Goal: Navigation & Orientation: Understand site structure

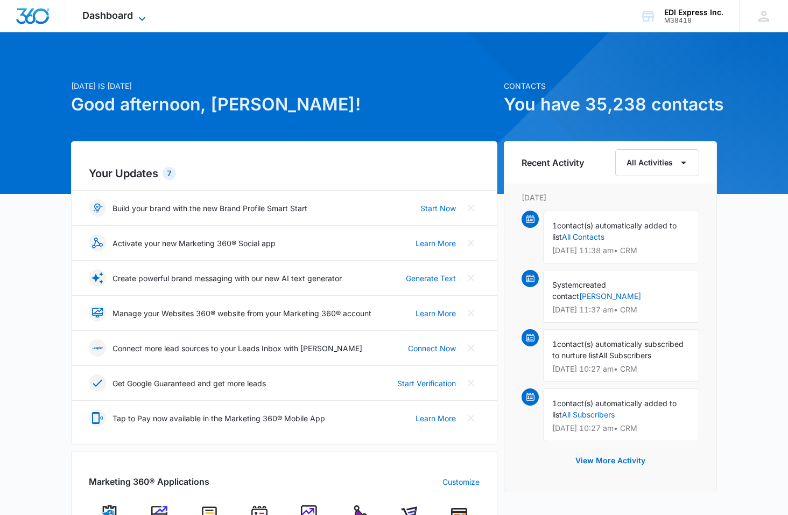
click at [122, 18] on span "Dashboard" at bounding box center [107, 15] width 51 height 11
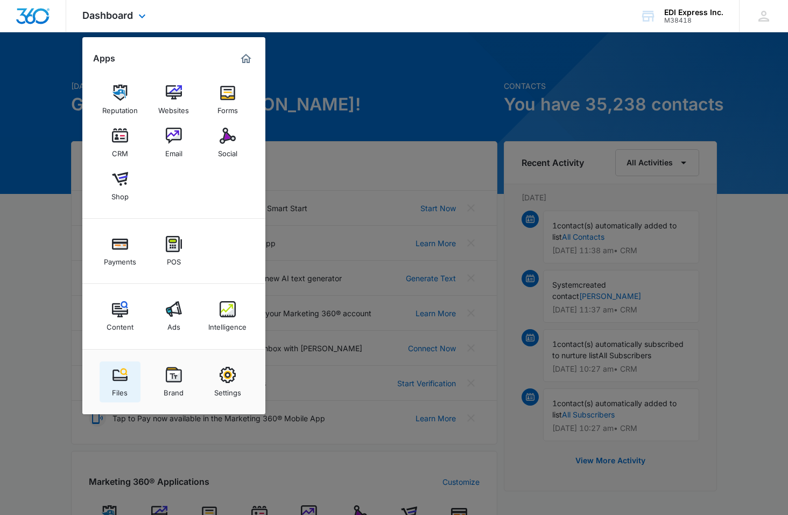
click at [126, 371] on img at bounding box center [120, 375] width 16 height 16
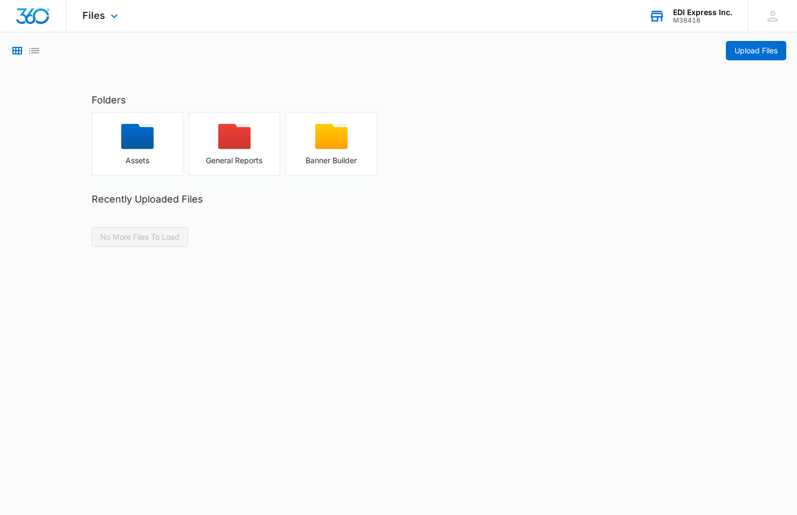
click at [687, 22] on div "M38418" at bounding box center [702, 21] width 59 height 8
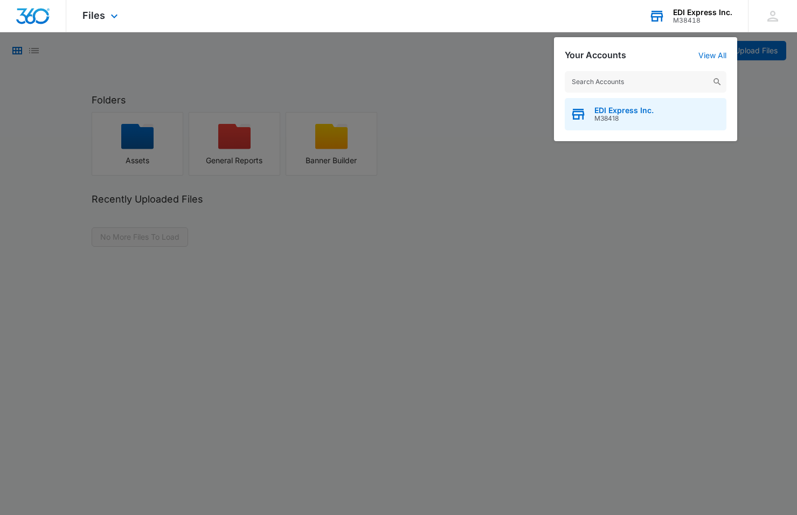
click at [636, 115] on span "M38418" at bounding box center [623, 119] width 59 height 8
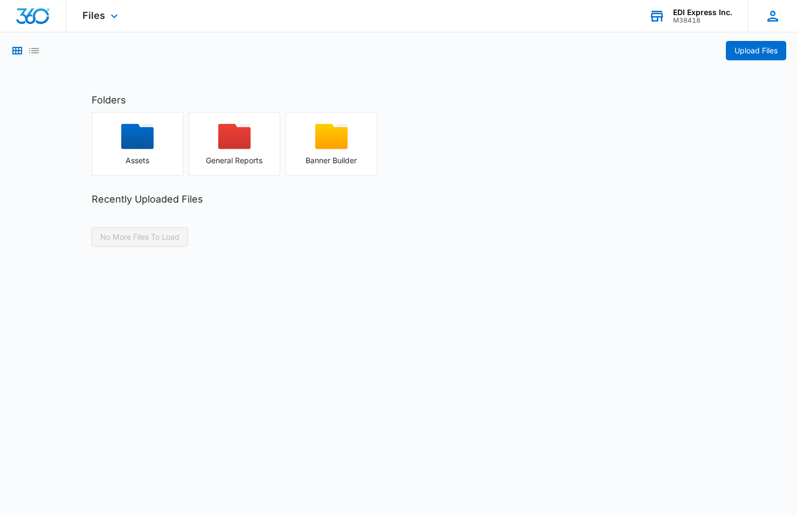
click at [765, 12] on icon at bounding box center [772, 16] width 16 height 16
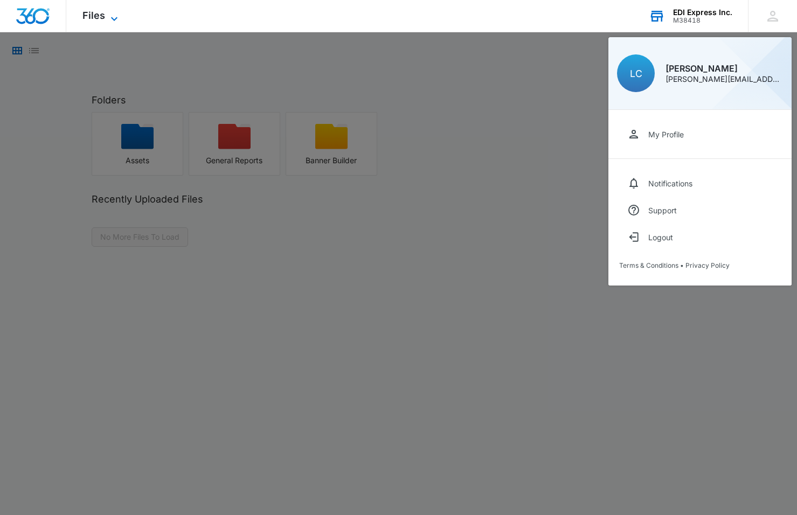
click at [95, 16] on span "Files" at bounding box center [93, 15] width 23 height 11
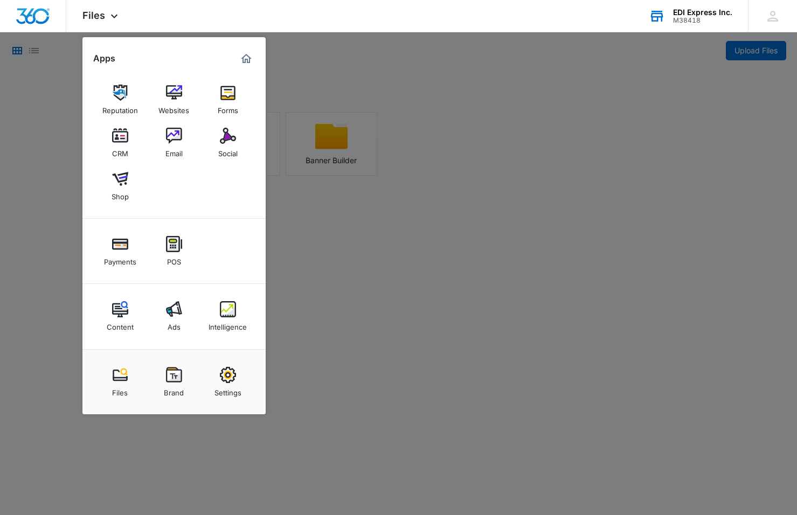
click at [22, 48] on div at bounding box center [398, 257] width 797 height 515
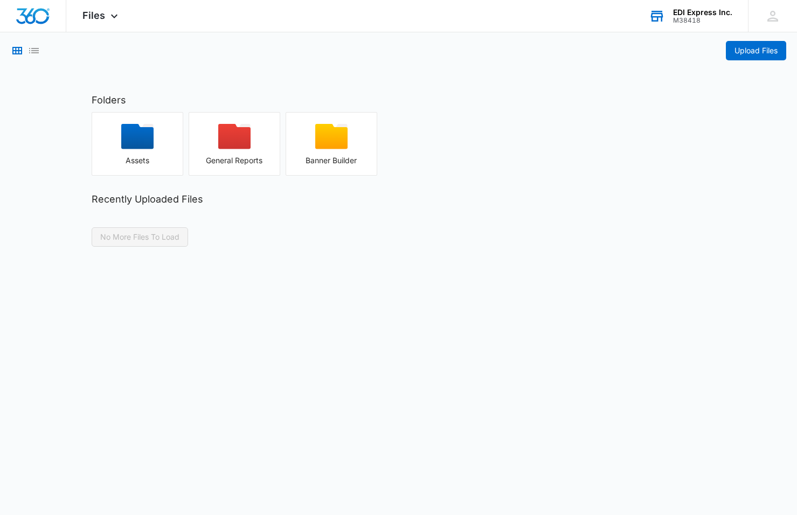
click at [25, 48] on div at bounding box center [26, 50] width 30 height 19
click at [31, 50] on icon "List View" at bounding box center [33, 50] width 13 height 13
click at [107, 11] on div "Files Apps Reputation Websites Forms CRM Email Social Shop Payments POS Content…" at bounding box center [101, 16] width 71 height 32
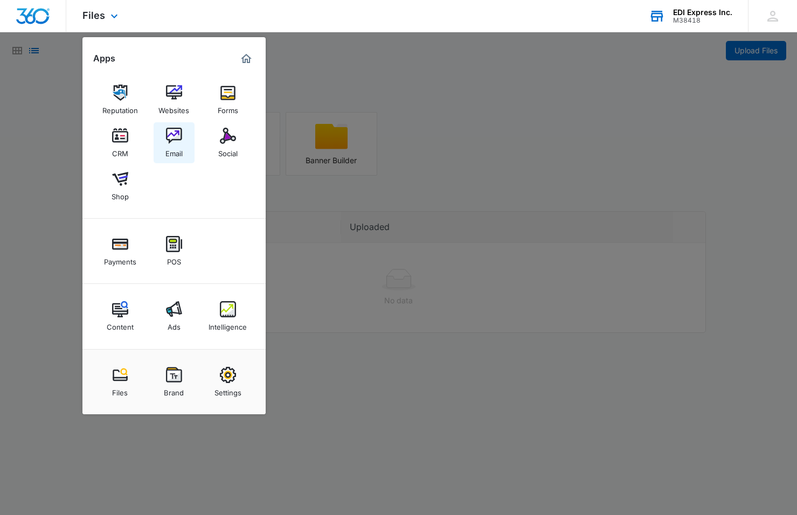
click at [171, 132] on img at bounding box center [174, 136] width 16 height 16
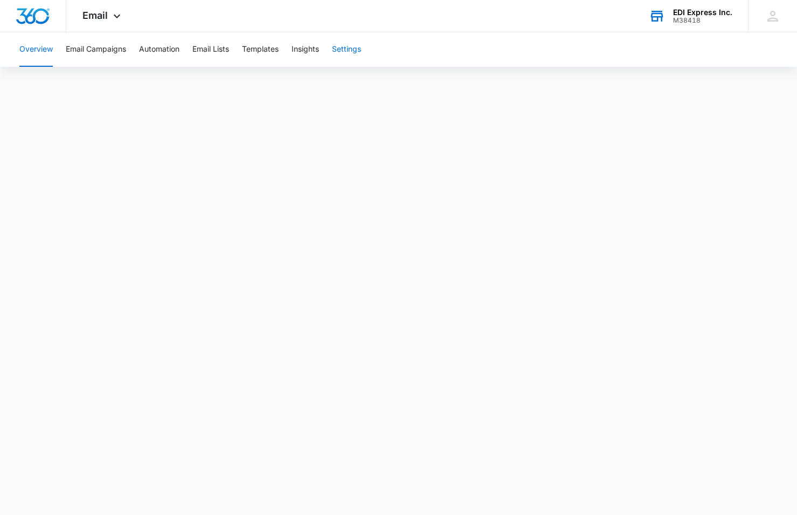
click at [356, 65] on button "Settings" at bounding box center [346, 49] width 29 height 34
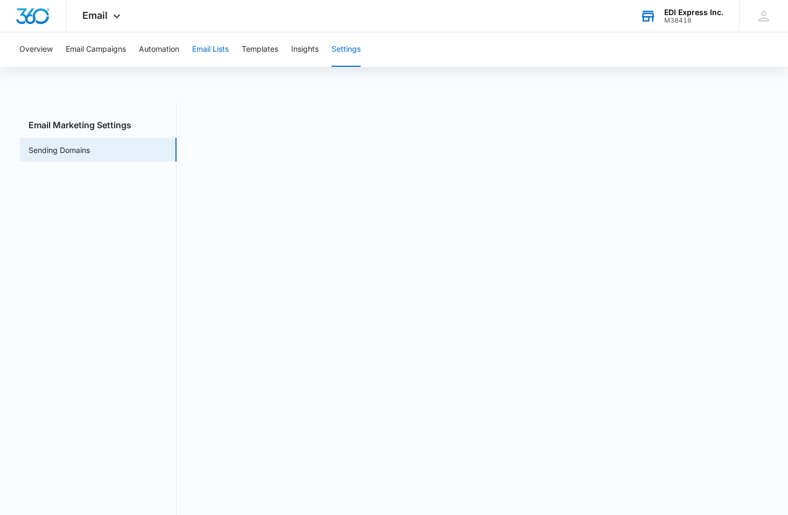
click at [225, 47] on button "Email Lists" at bounding box center [210, 49] width 37 height 34
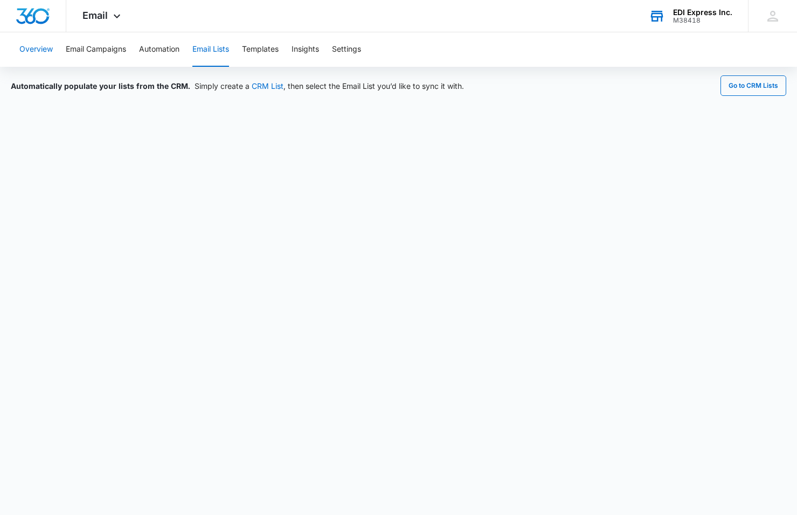
click at [30, 51] on button "Overview" at bounding box center [35, 49] width 33 height 34
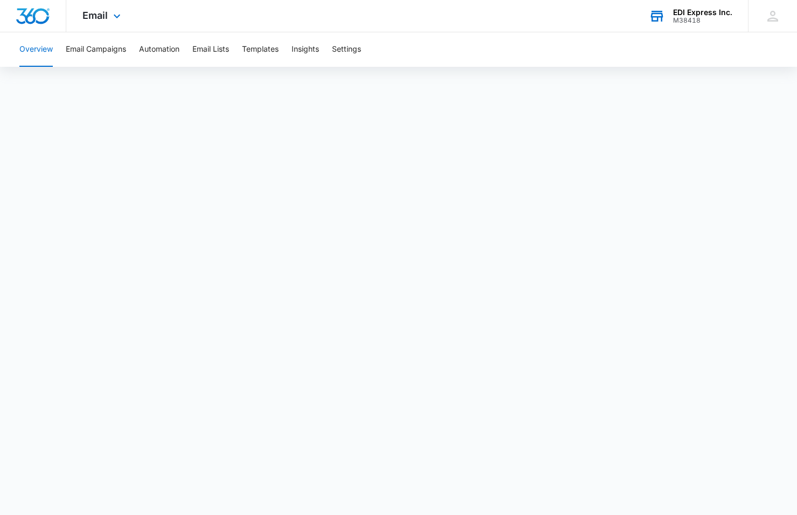
click at [46, 16] on img "Dashboard" at bounding box center [33, 16] width 34 height 16
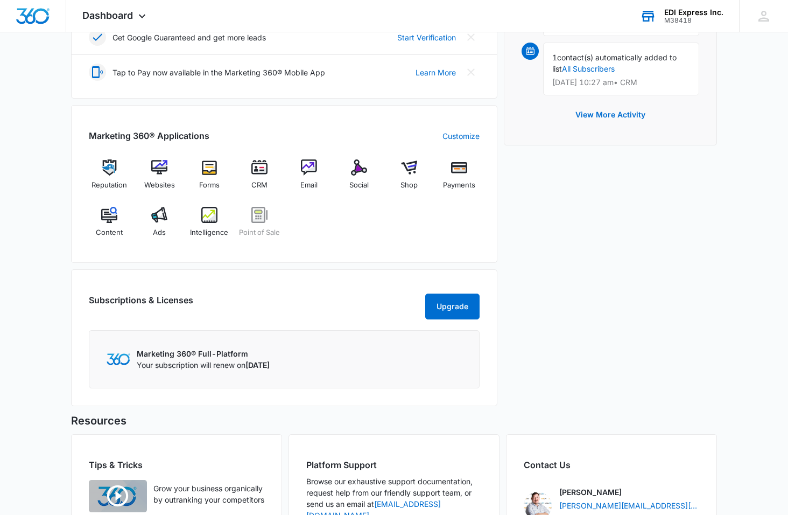
scroll to position [453, 0]
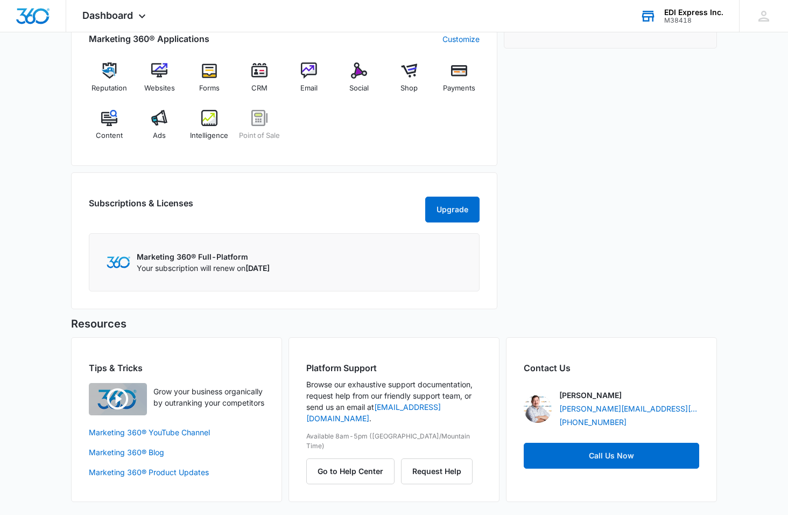
click at [704, 12] on div "EDI Express Inc." at bounding box center [694, 12] width 59 height 9
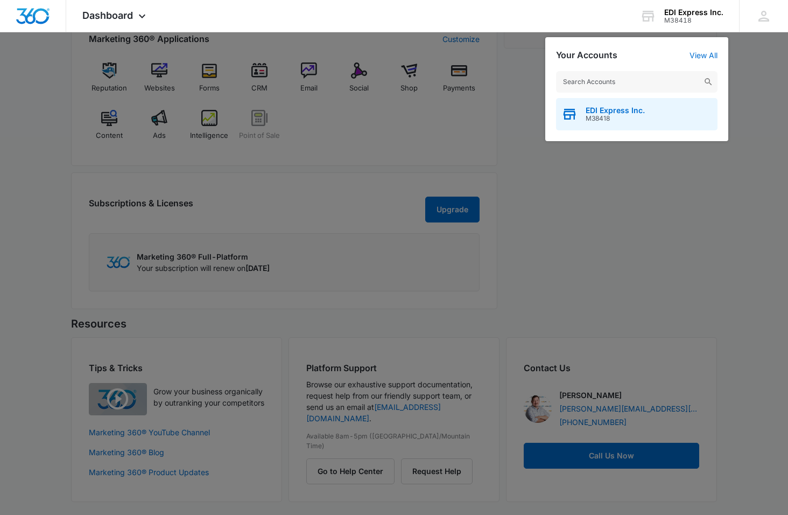
click at [613, 121] on span "M38418" at bounding box center [615, 119] width 59 height 8
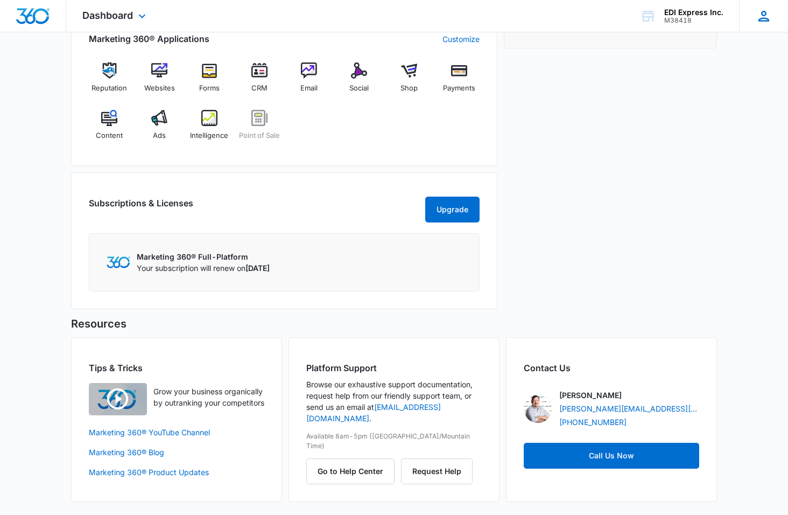
click at [767, 15] on icon at bounding box center [764, 16] width 16 height 16
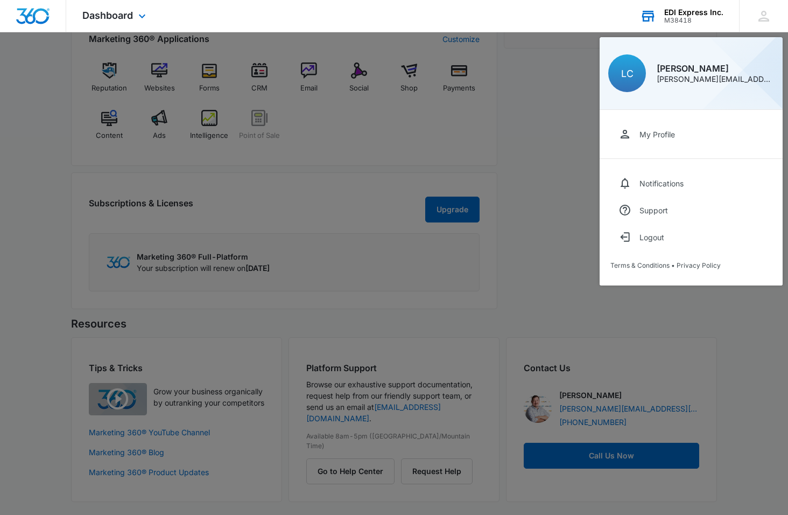
click at [699, 15] on div "EDI Express Inc." at bounding box center [694, 12] width 59 height 9
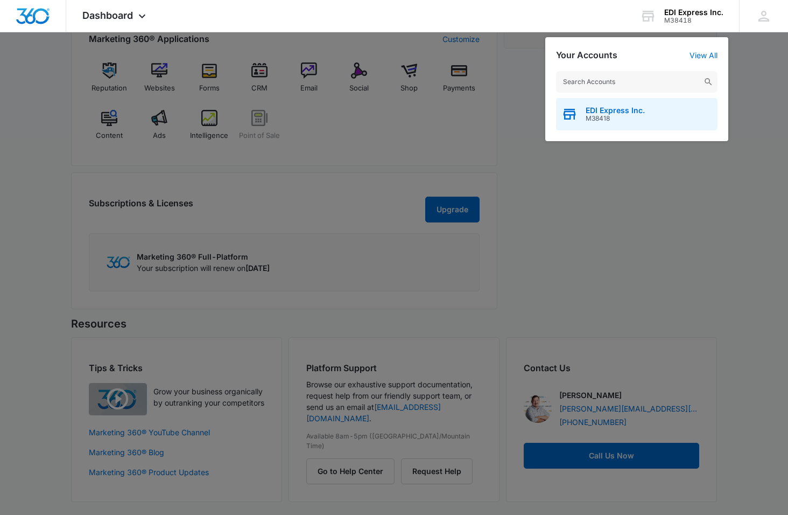
click at [602, 116] on span "M38418" at bounding box center [615, 119] width 59 height 8
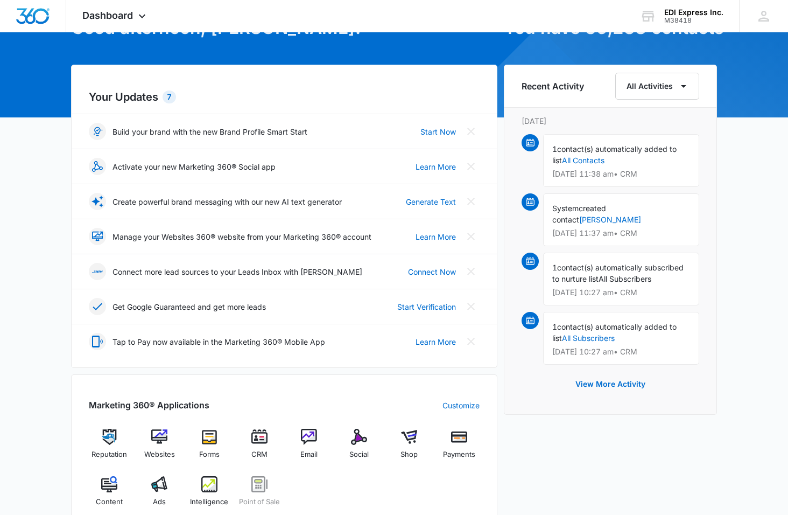
scroll to position [0, 0]
